Goal: Navigation & Orientation: Find specific page/section

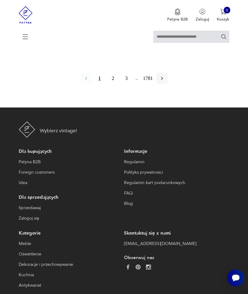
scroll to position [785, 0]
click at [111, 84] on button "2" at bounding box center [112, 78] width 11 height 11
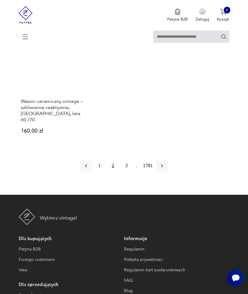
scroll to position [777, 0]
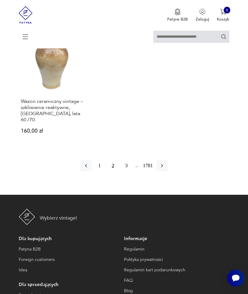
click at [127, 171] on button "3" at bounding box center [126, 165] width 11 height 11
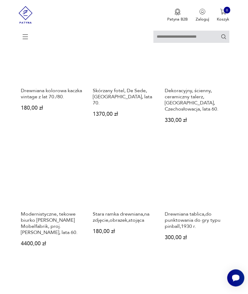
scroll to position [468, 0]
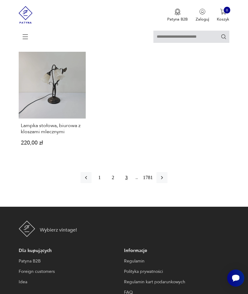
click at [165, 181] on icon "button" at bounding box center [162, 178] width 6 height 6
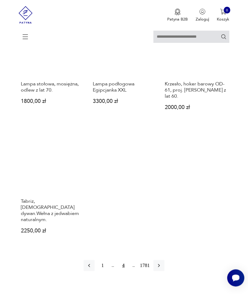
scroll to position [580, 0]
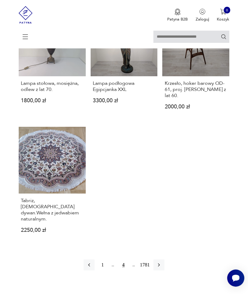
click at [162, 268] on icon "button" at bounding box center [159, 265] width 6 height 6
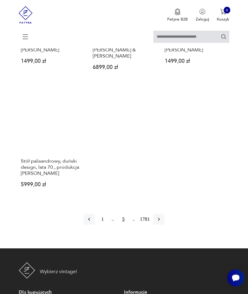
scroll to position [650, 0]
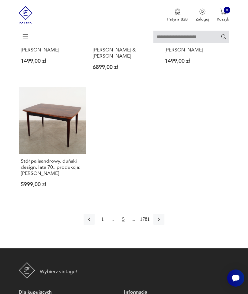
click at [162, 222] on icon "button" at bounding box center [159, 219] width 6 height 6
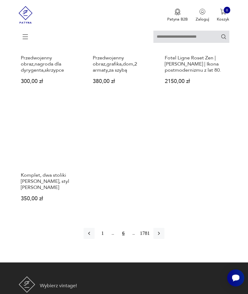
scroll to position [624, 0]
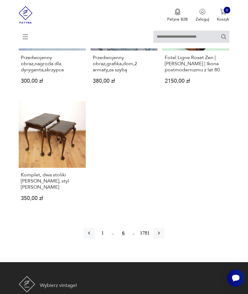
click at [162, 236] on icon "button" at bounding box center [159, 233] width 6 height 6
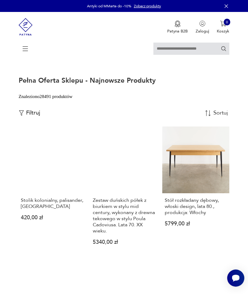
scroll to position [84, 0]
